Goal: Check status: Check status

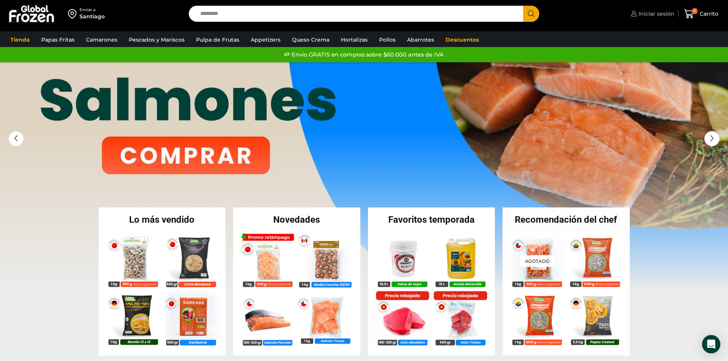
click at [667, 15] on span "Iniciar sesión" at bounding box center [656, 14] width 38 height 8
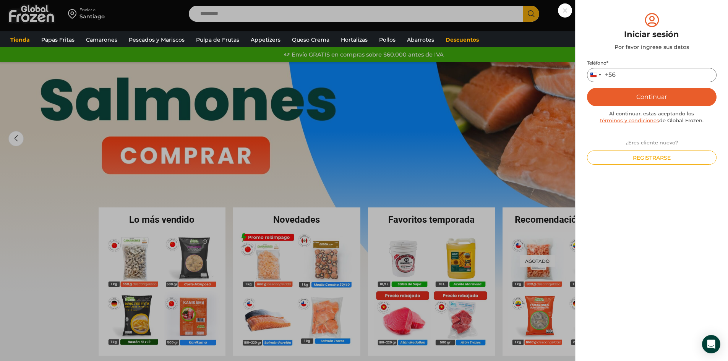
click at [640, 76] on input "Teléfono *" at bounding box center [652, 75] width 130 height 14
type input "*********"
click at [658, 97] on button "Continuar" at bounding box center [652, 97] width 130 height 18
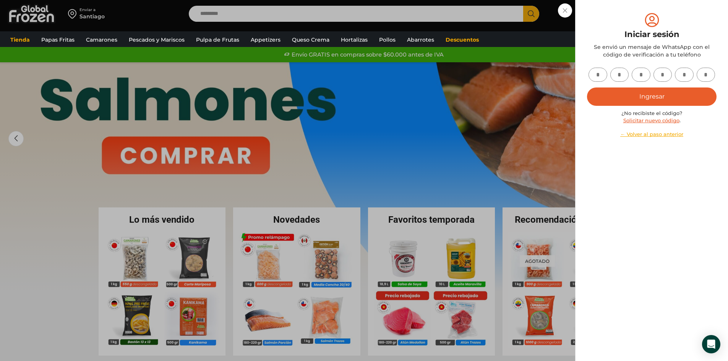
click at [600, 76] on input "text" at bounding box center [598, 75] width 19 height 14
type input "*"
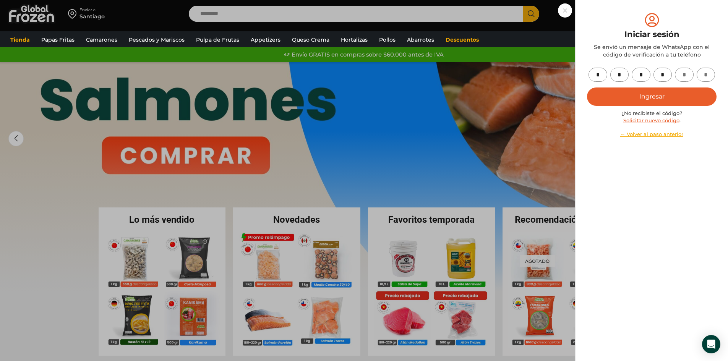
type input "*"
click at [663, 100] on button "Ingresar" at bounding box center [652, 97] width 130 height 18
click at [647, 97] on button "Ingresar" at bounding box center [652, 97] width 130 height 18
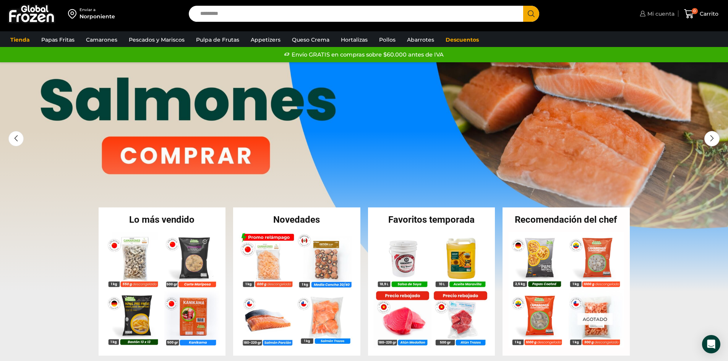
click at [664, 14] on span "Mi cuenta" at bounding box center [660, 14] width 29 height 8
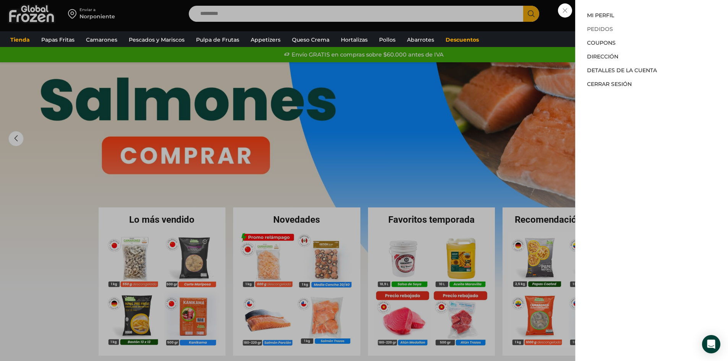
click at [604, 27] on link "Pedidos" at bounding box center [600, 29] width 26 height 7
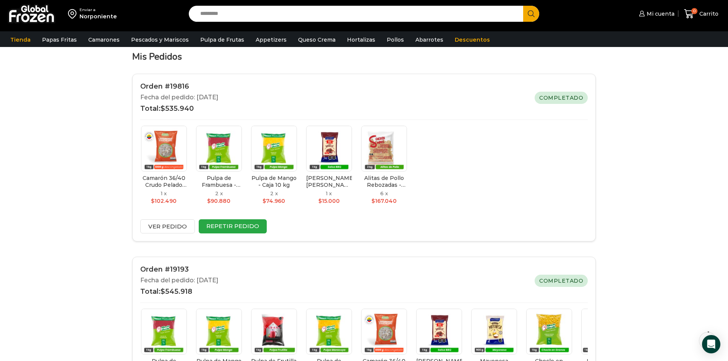
scroll to position [76, 0]
click at [180, 223] on link "Ver pedido" at bounding box center [167, 226] width 55 height 14
